Goal: Task Accomplishment & Management: Use online tool/utility

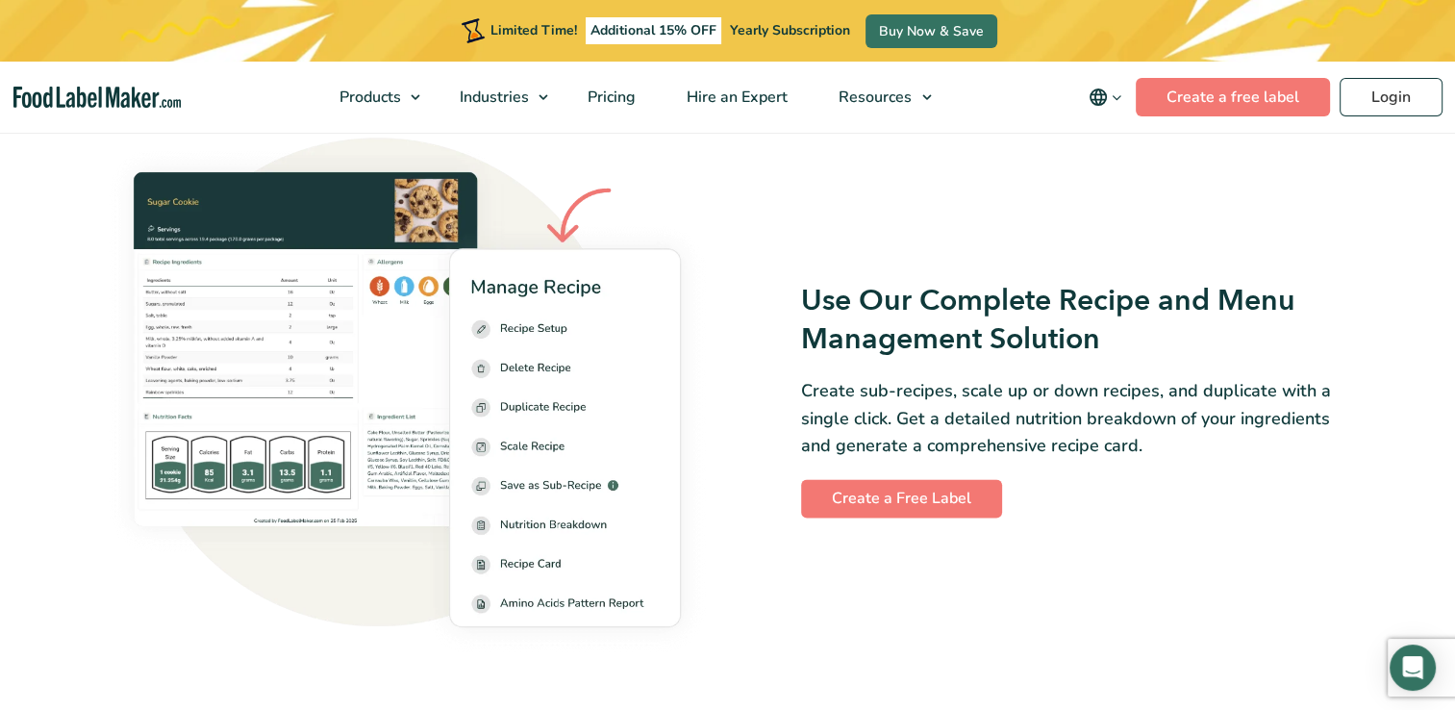
scroll to position [2308, 0]
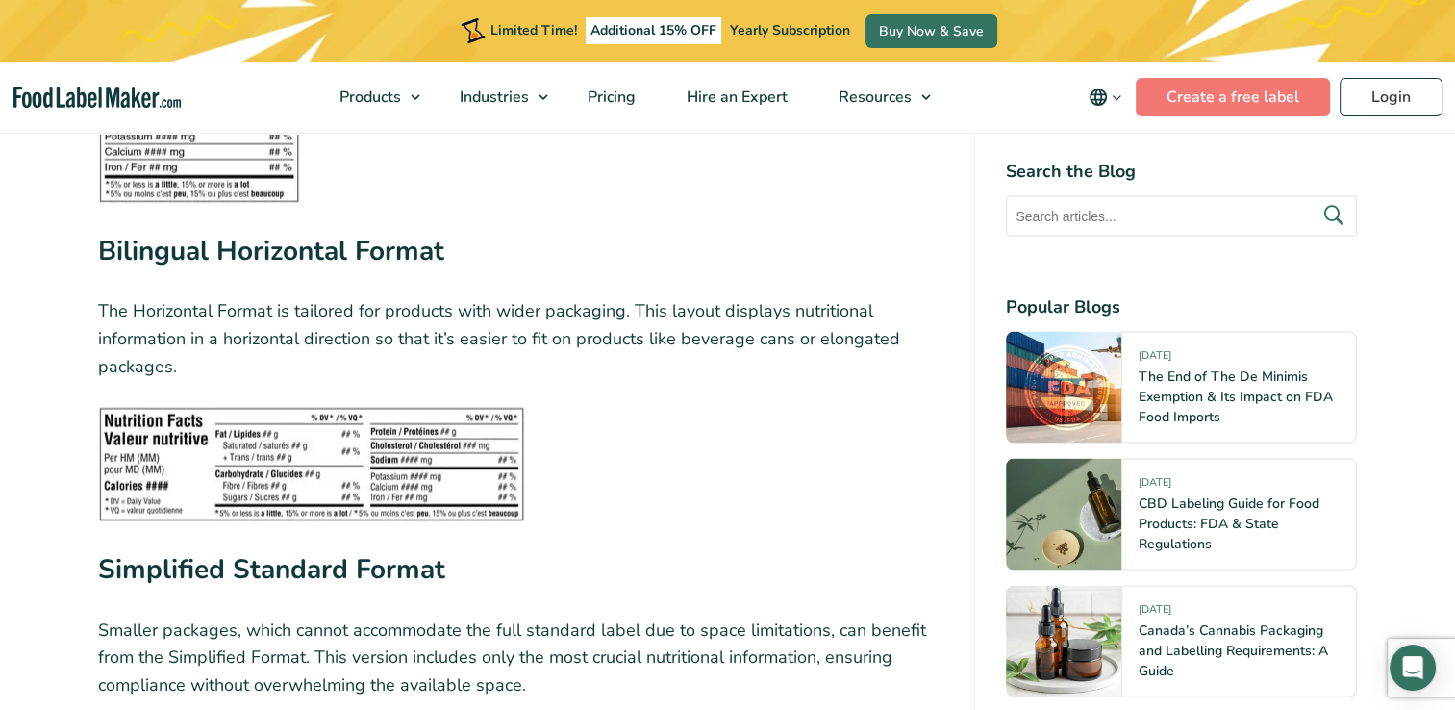
scroll to position [3942, 0]
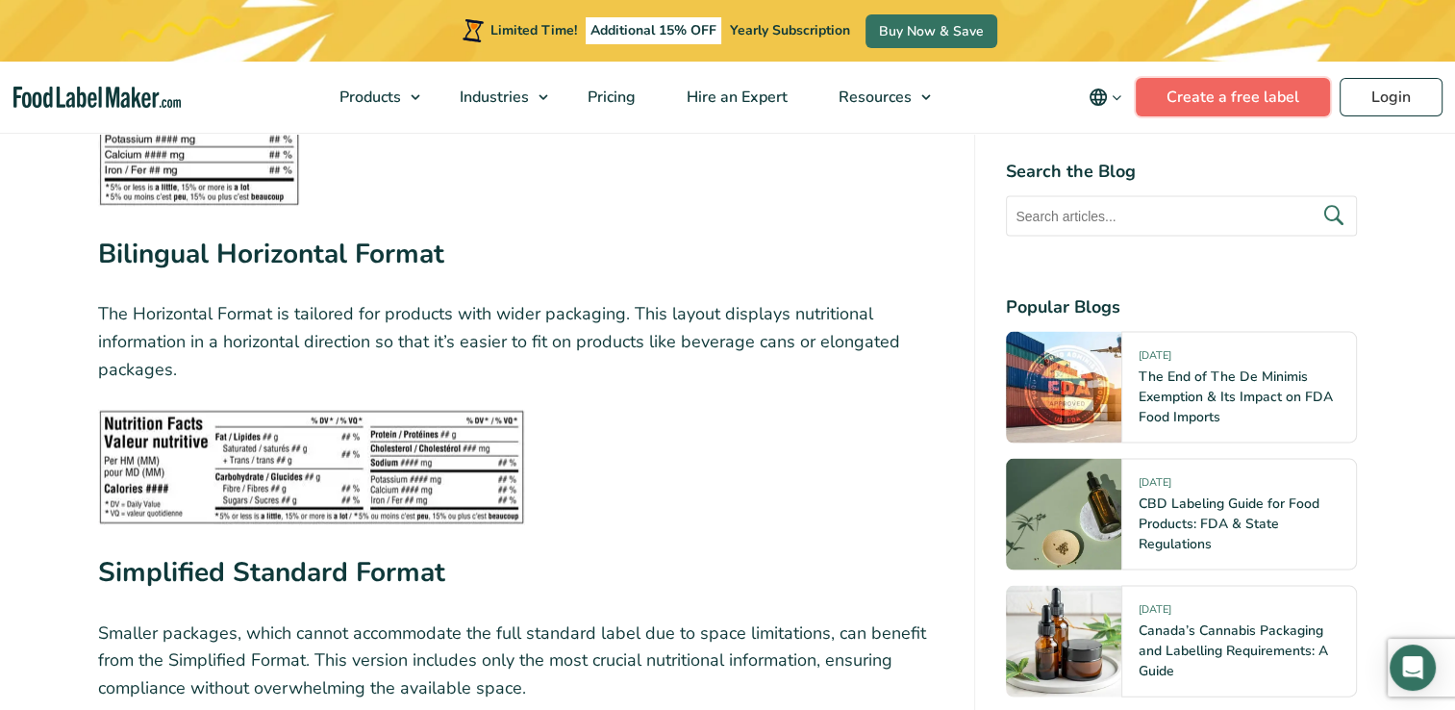
click at [1249, 87] on link "Create a free label" at bounding box center [1233, 97] width 194 height 38
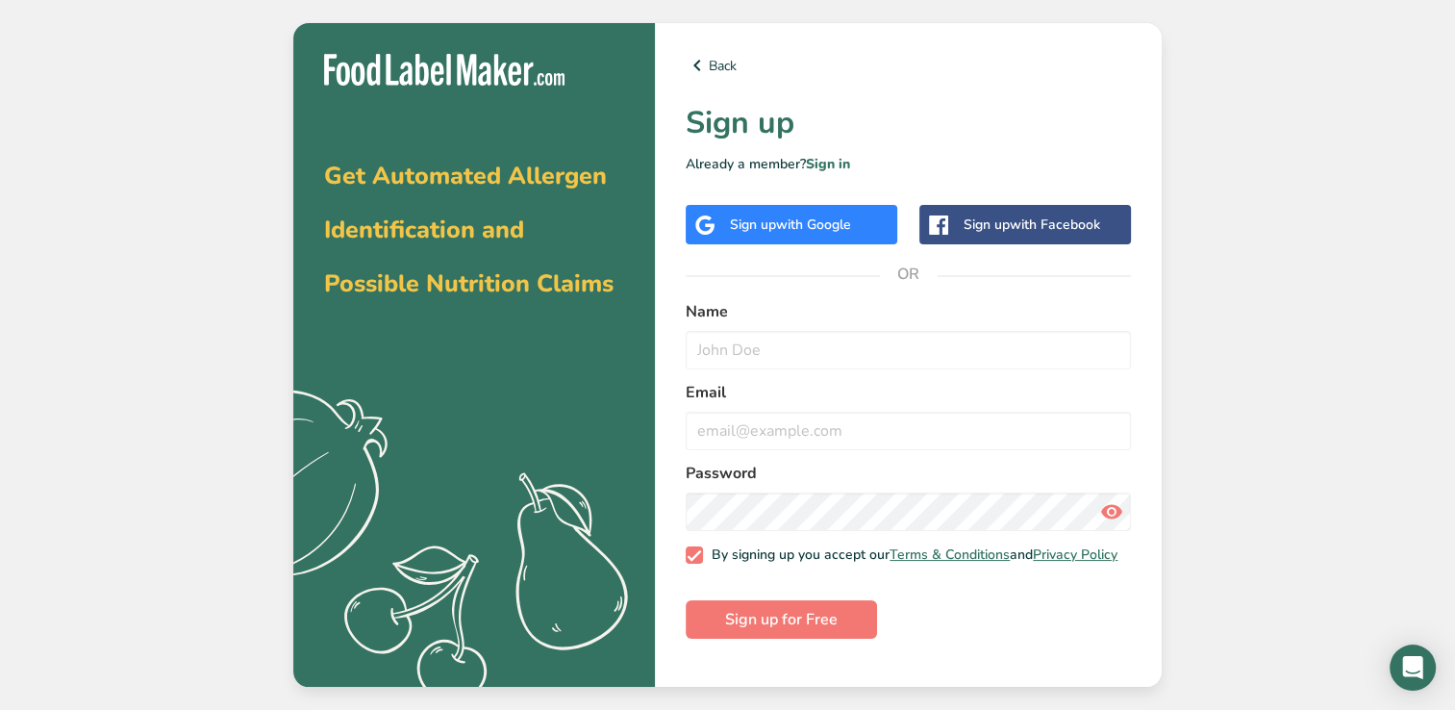
click at [818, 210] on div "Sign up with Google" at bounding box center [792, 224] width 212 height 39
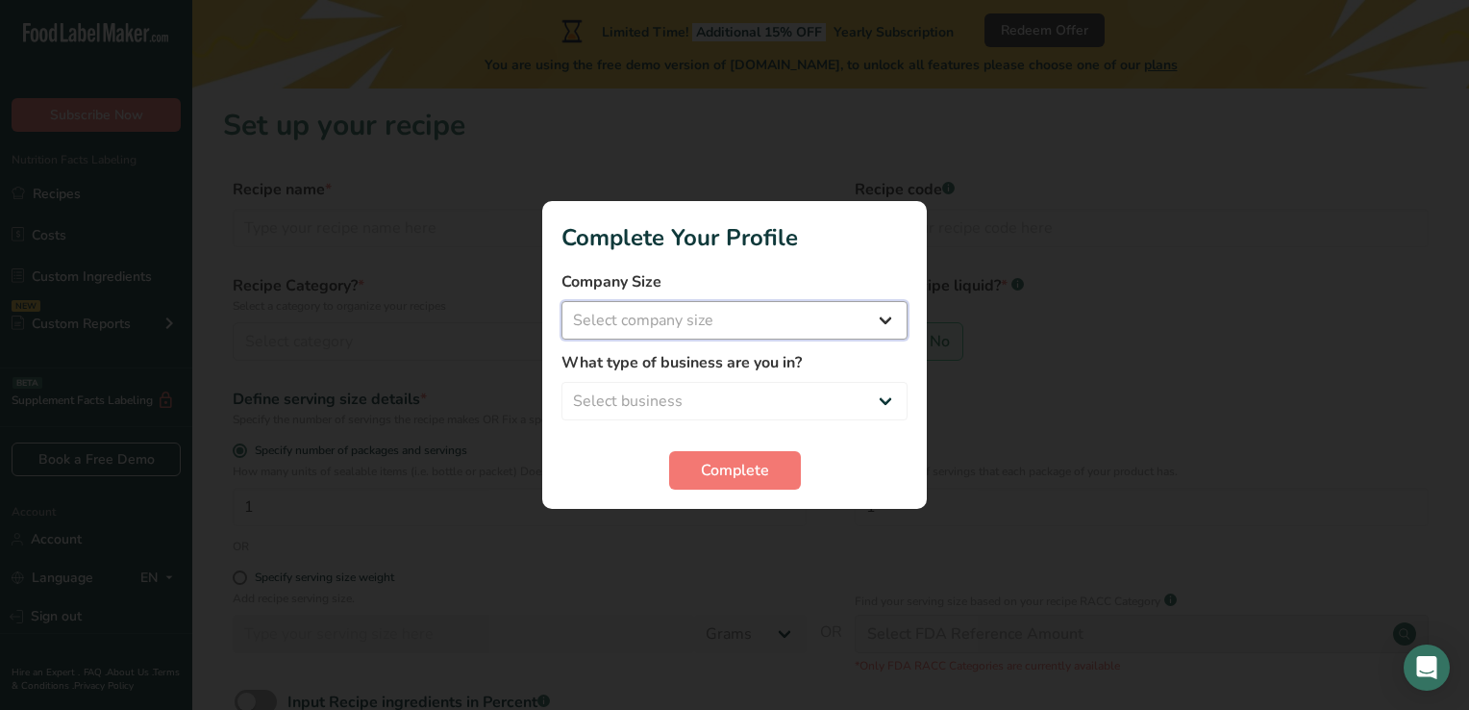
click at [712, 309] on select "Select company size Fewer than 10 Employees 10 to 50 Employees 51 to 500 Employ…" at bounding box center [735, 320] width 346 height 38
select select "1"
click at [562, 301] on select "Select company size Fewer than 10 Employees 10 to 50 Employees 51 to 500 Employ…" at bounding box center [735, 320] width 346 height 38
click at [698, 406] on select "Select business Packaged Food Manufacturer Restaurant & Cafe Bakery Meal Plans …" at bounding box center [735, 401] width 346 height 38
select select "2"
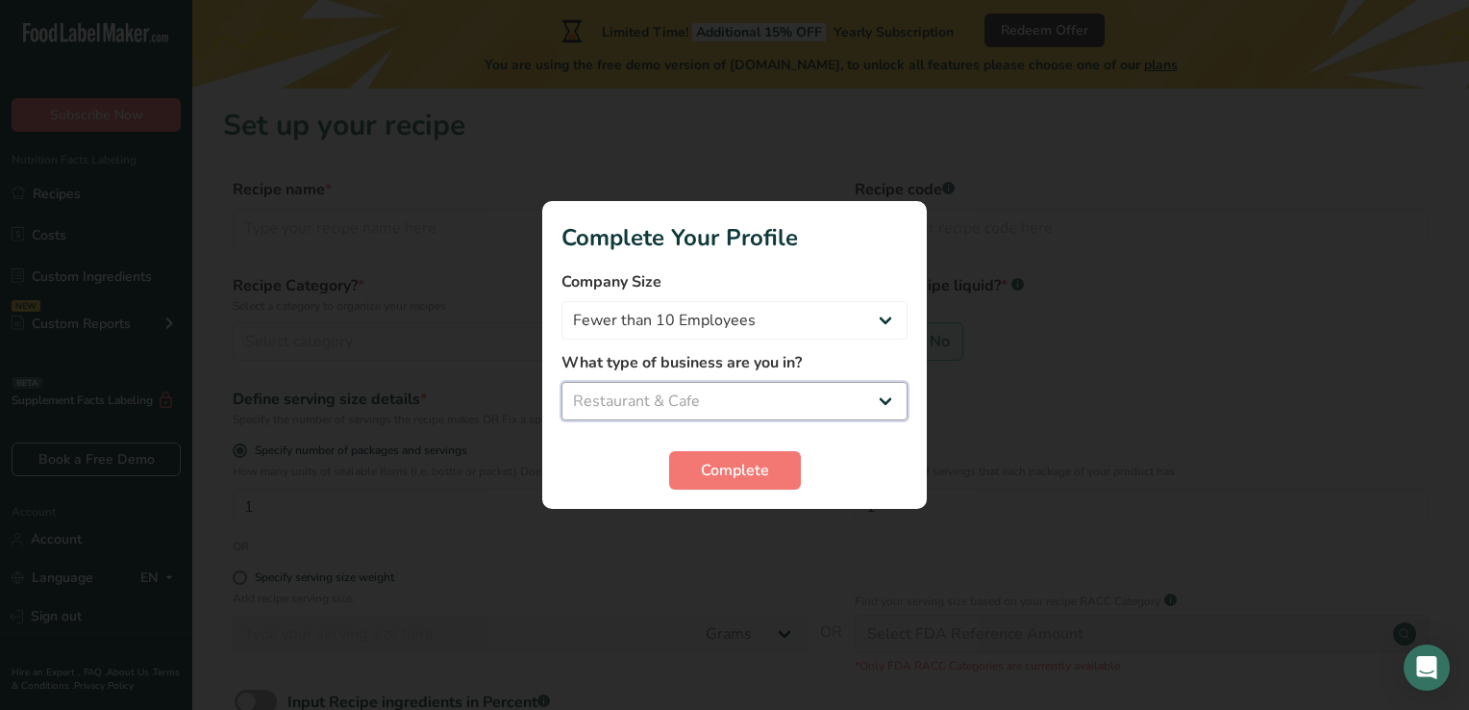
click at [562, 382] on select "Select business Packaged Food Manufacturer Restaurant & Cafe Bakery Meal Plans …" at bounding box center [735, 401] width 346 height 38
click at [703, 469] on span "Complete" at bounding box center [735, 470] width 68 height 23
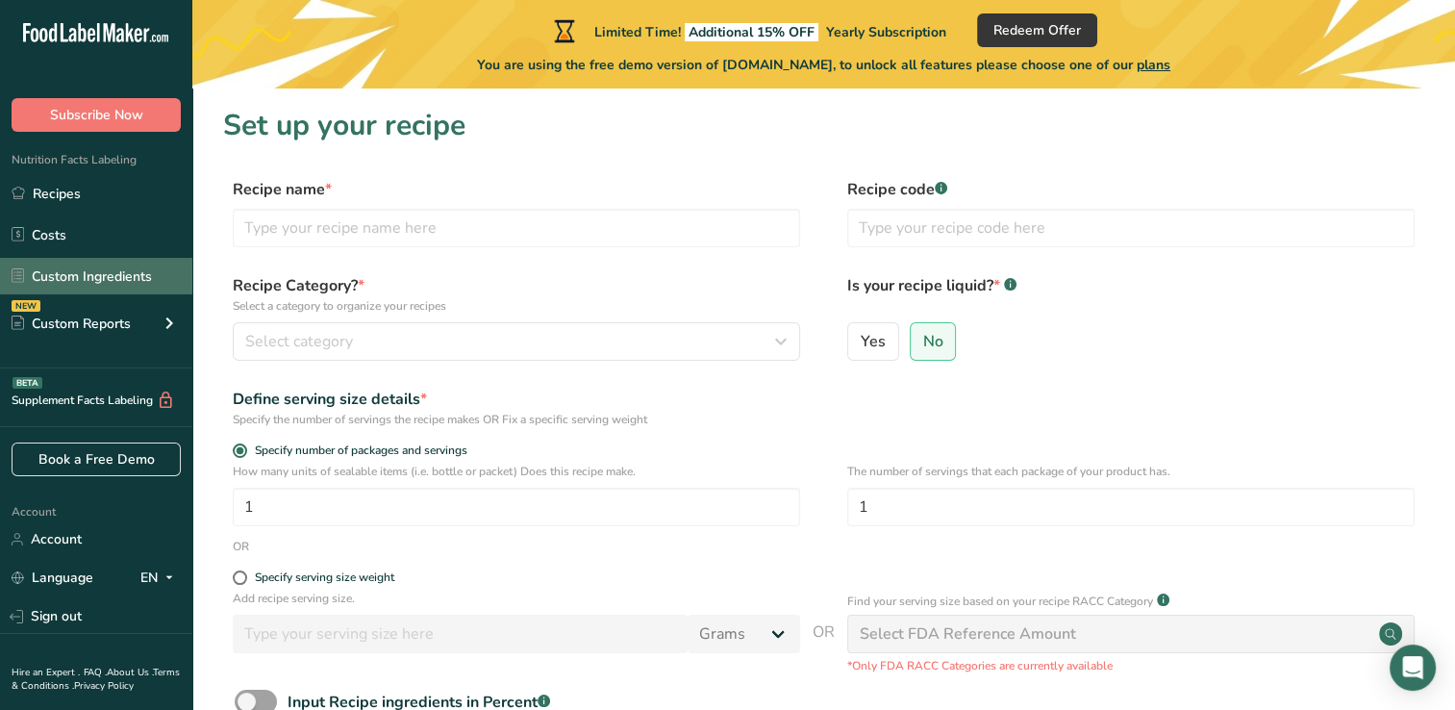
click at [98, 278] on link "Custom Ingredients" at bounding box center [96, 276] width 192 height 37
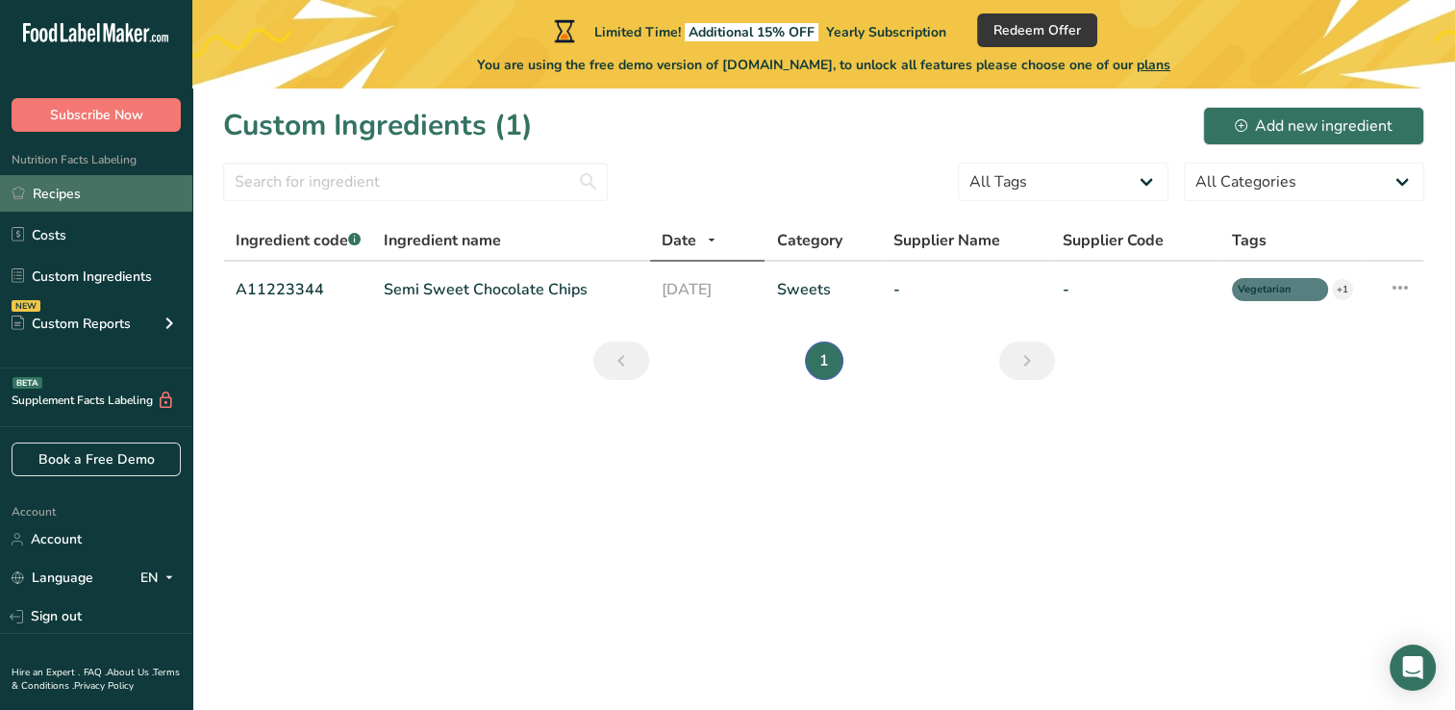
click at [80, 179] on link "Recipes" at bounding box center [96, 193] width 192 height 37
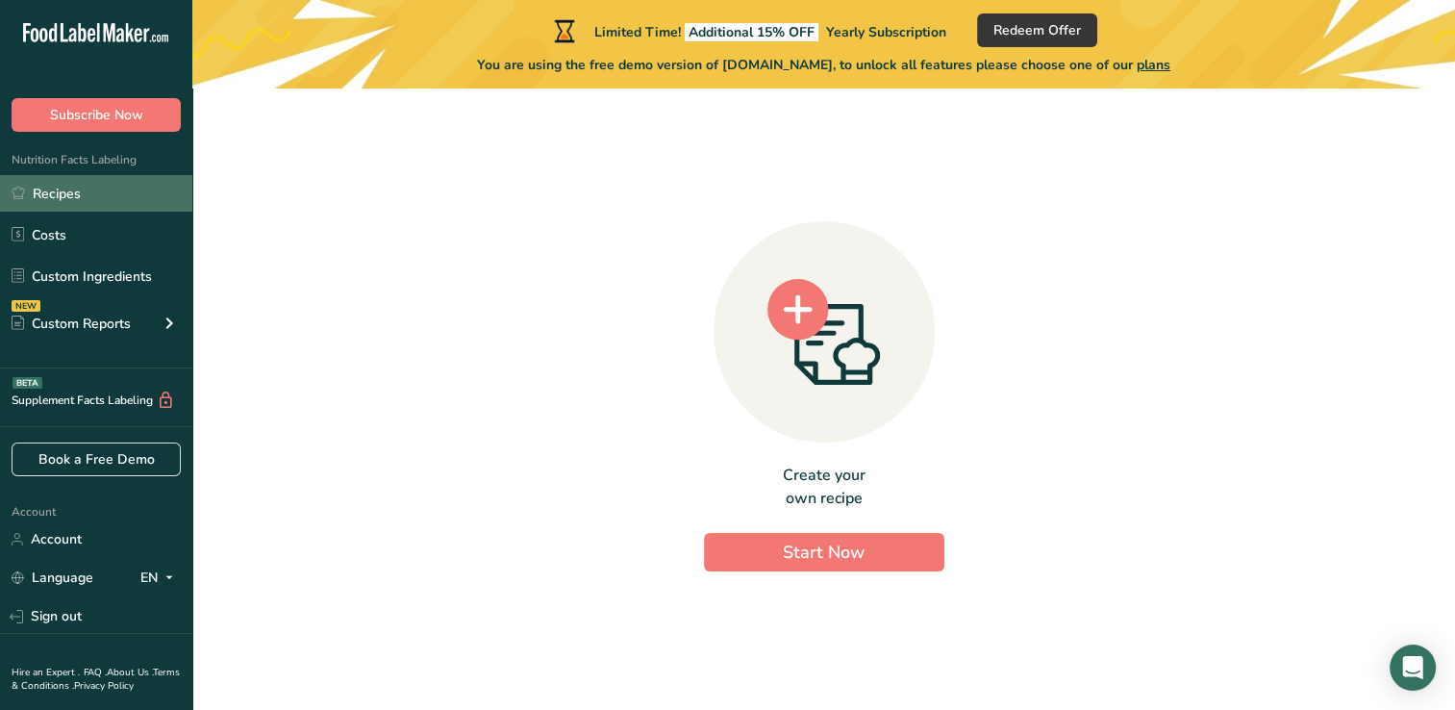
click at [101, 198] on link "Recipes" at bounding box center [96, 193] width 192 height 37
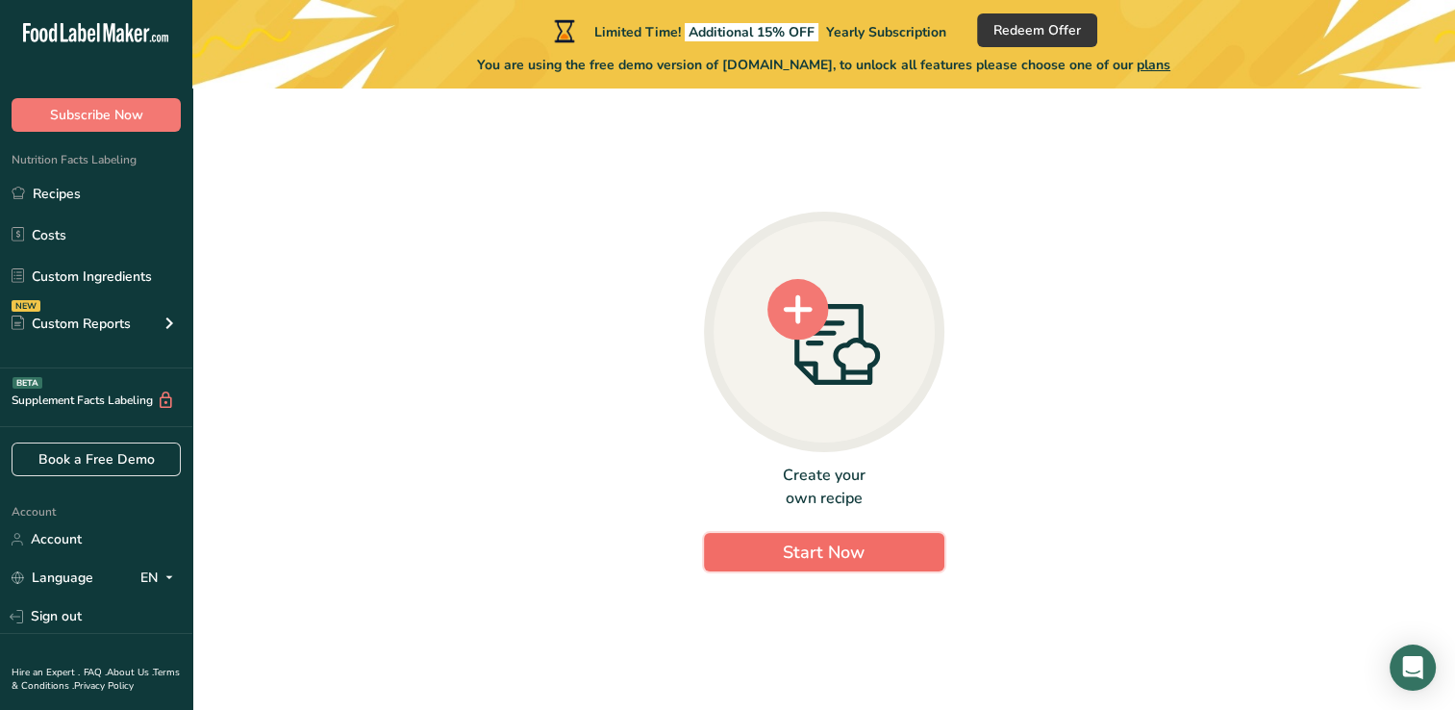
click at [864, 548] on button "Start Now" at bounding box center [824, 552] width 240 height 38
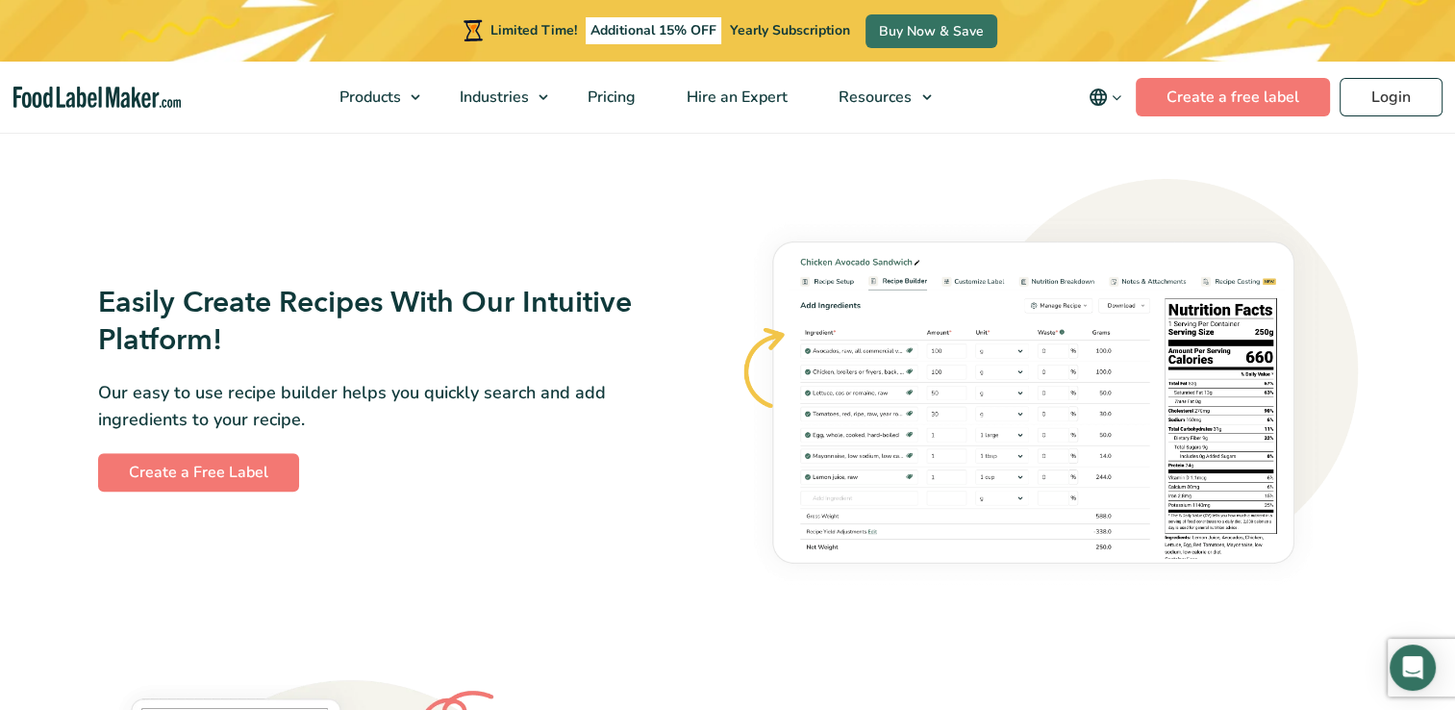
scroll to position [1058, 0]
